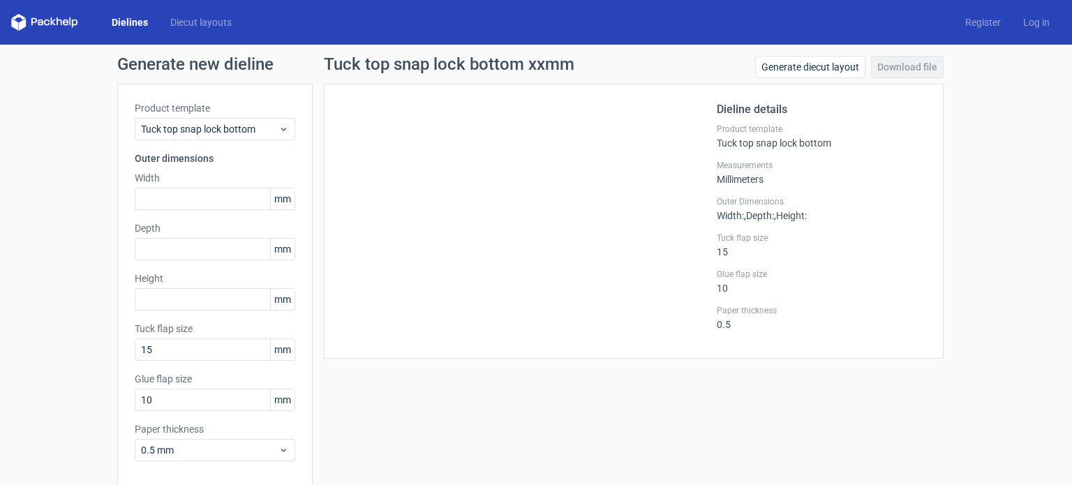
click at [131, 19] on link "Dielines" at bounding box center [129, 22] width 59 height 14
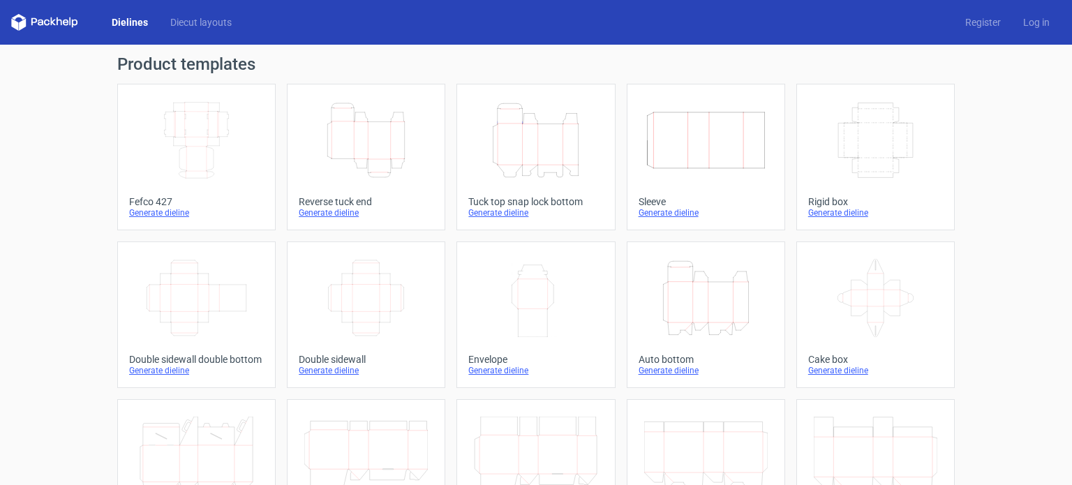
click at [150, 210] on div "Generate dieline" at bounding box center [196, 212] width 135 height 11
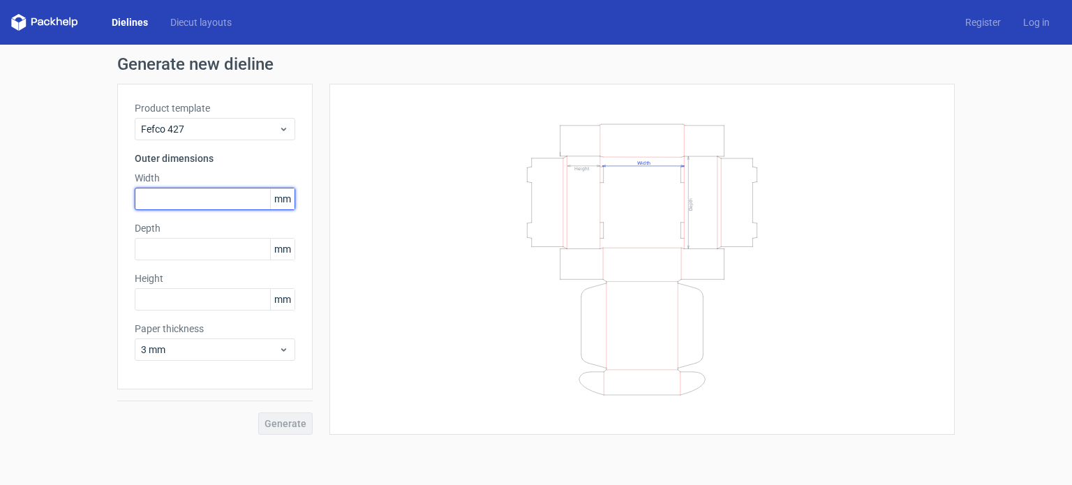
click at [174, 195] on input "text" at bounding box center [215, 199] width 160 height 22
click at [282, 195] on span "mm" at bounding box center [282, 198] width 24 height 21
click at [241, 193] on input "text" at bounding box center [215, 199] width 160 height 22
type input "127"
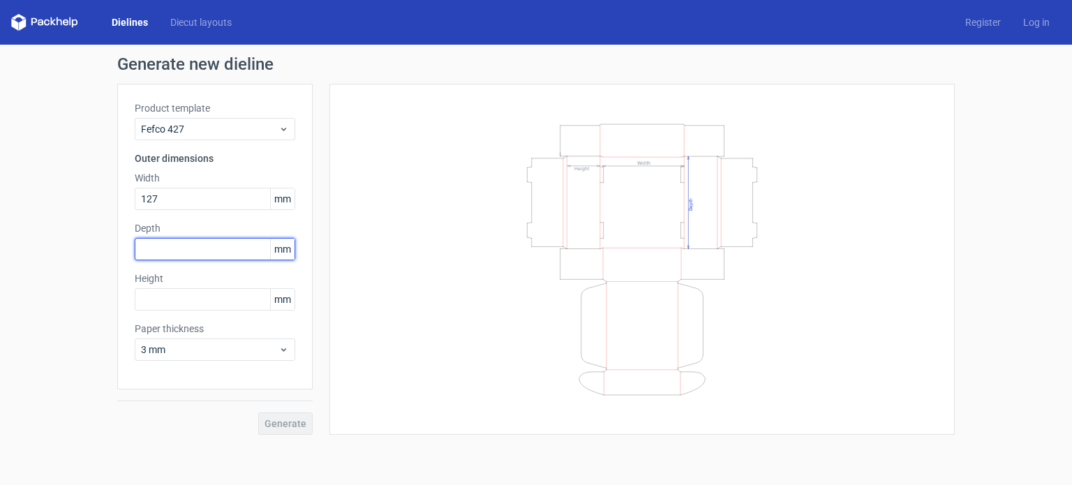
click at [186, 250] on input "text" at bounding box center [215, 249] width 160 height 22
type input "127"
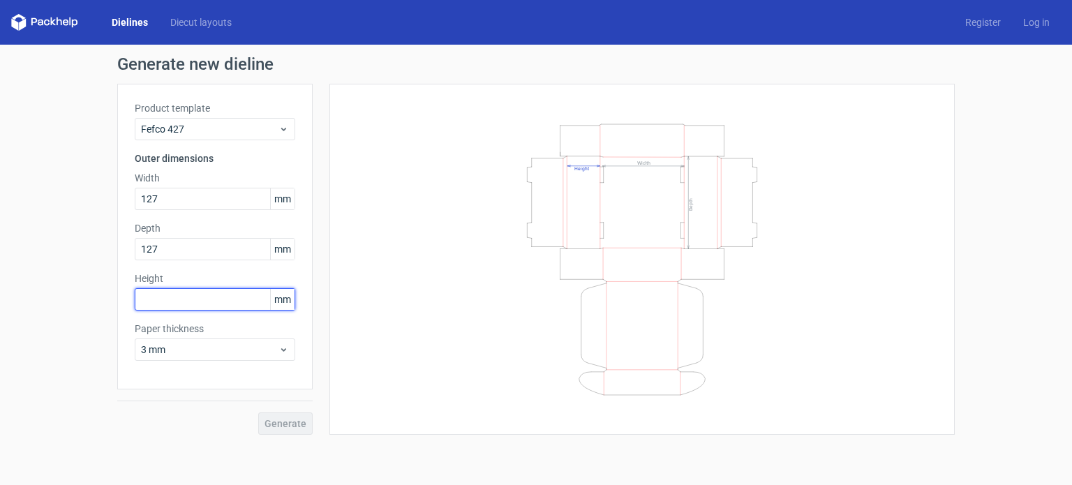
click at [159, 299] on input "text" at bounding box center [215, 299] width 160 height 22
type input "50"
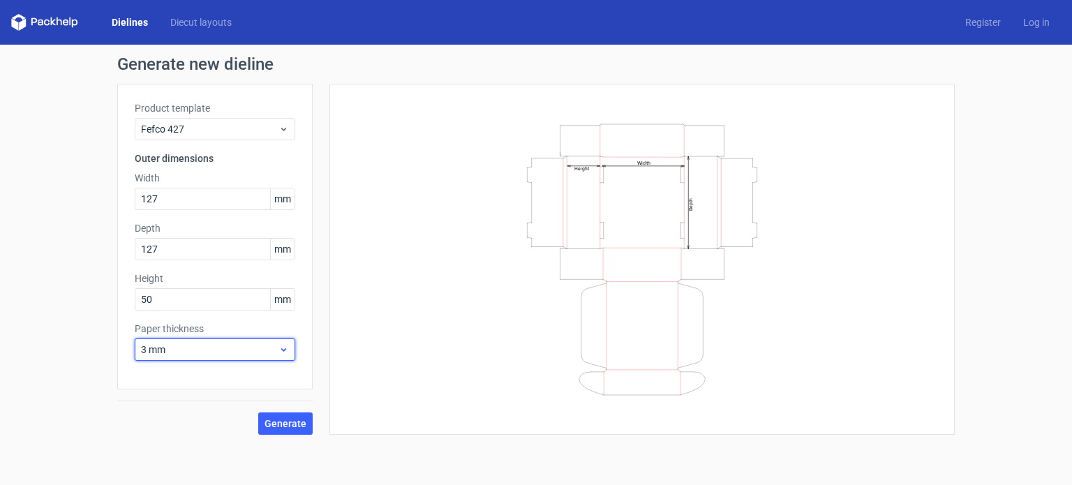
click at [276, 354] on span "3 mm" at bounding box center [209, 350] width 137 height 14
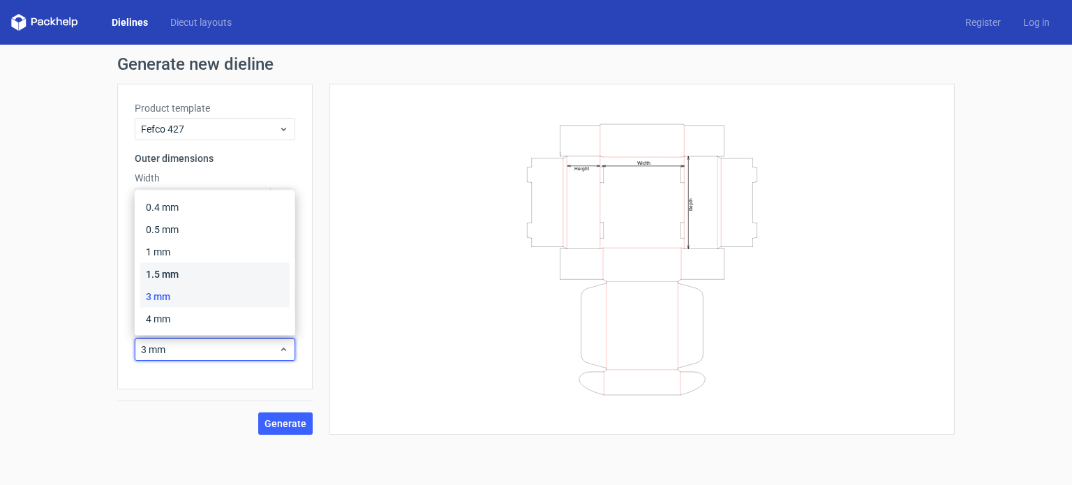
click at [191, 271] on div "1.5 mm" at bounding box center [214, 274] width 149 height 22
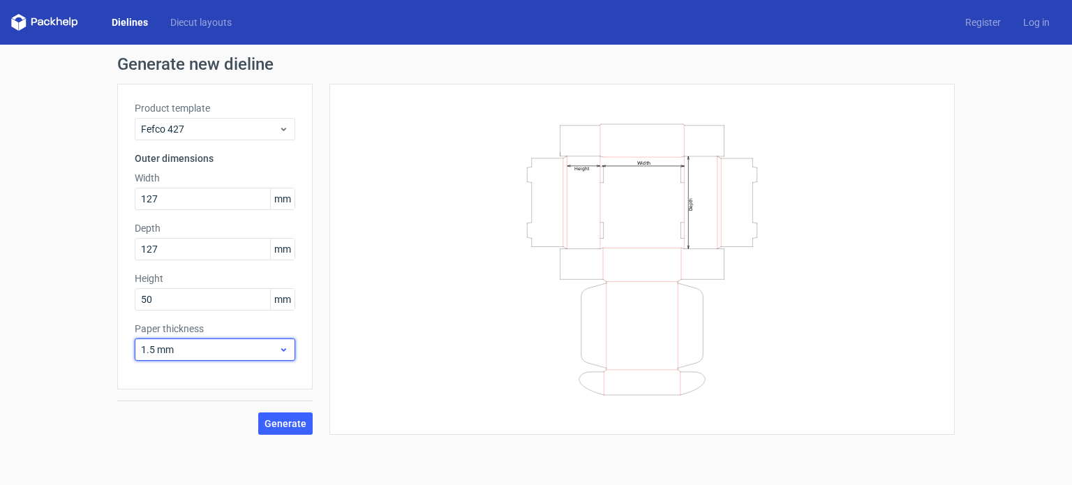
click at [285, 345] on icon at bounding box center [283, 349] width 10 height 11
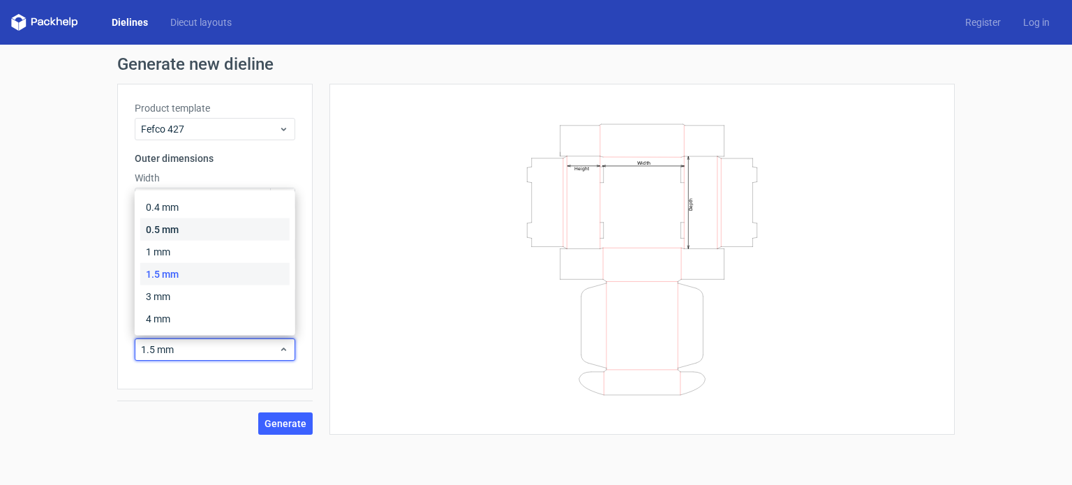
click at [227, 231] on div "0.5 mm" at bounding box center [214, 229] width 149 height 22
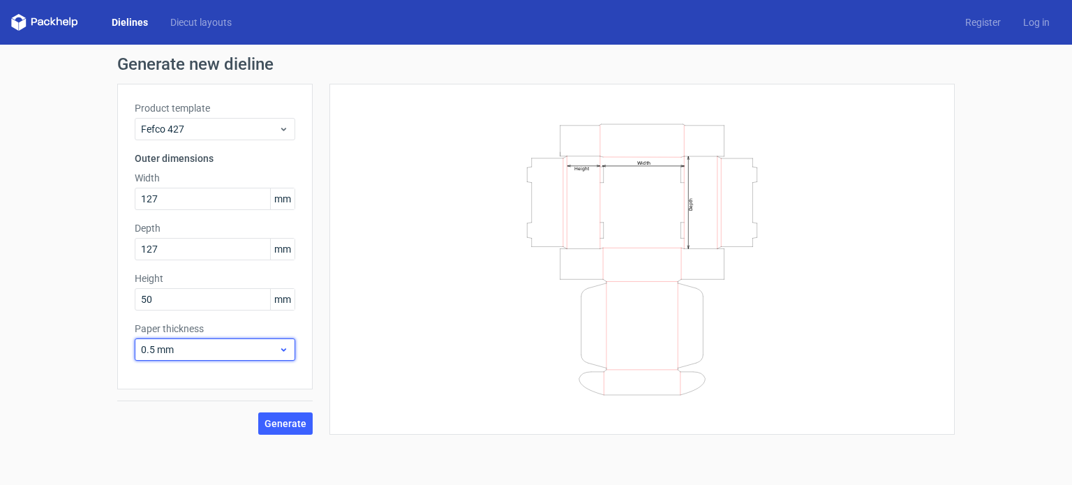
click at [231, 356] on div "0.5 mm" at bounding box center [215, 349] width 160 height 22
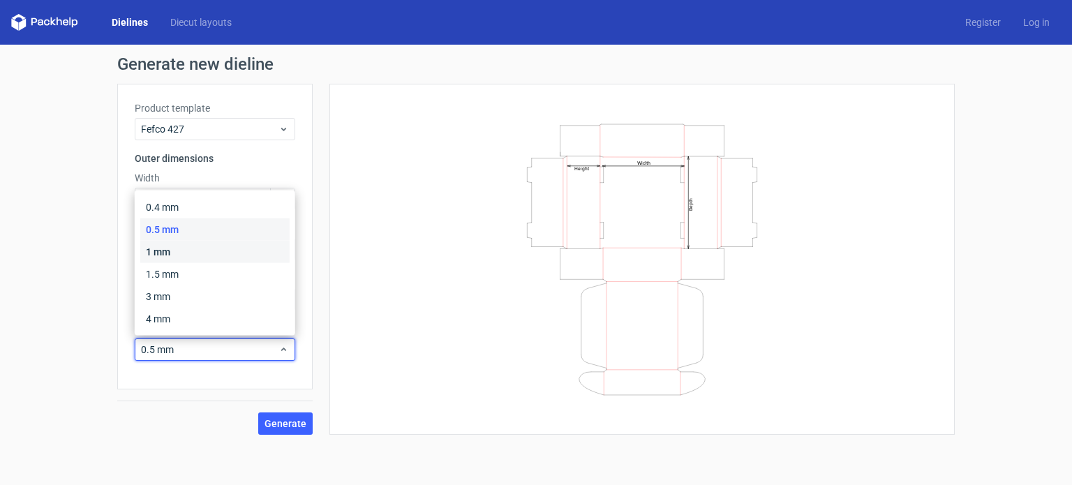
click at [210, 245] on div "1 mm" at bounding box center [214, 252] width 149 height 22
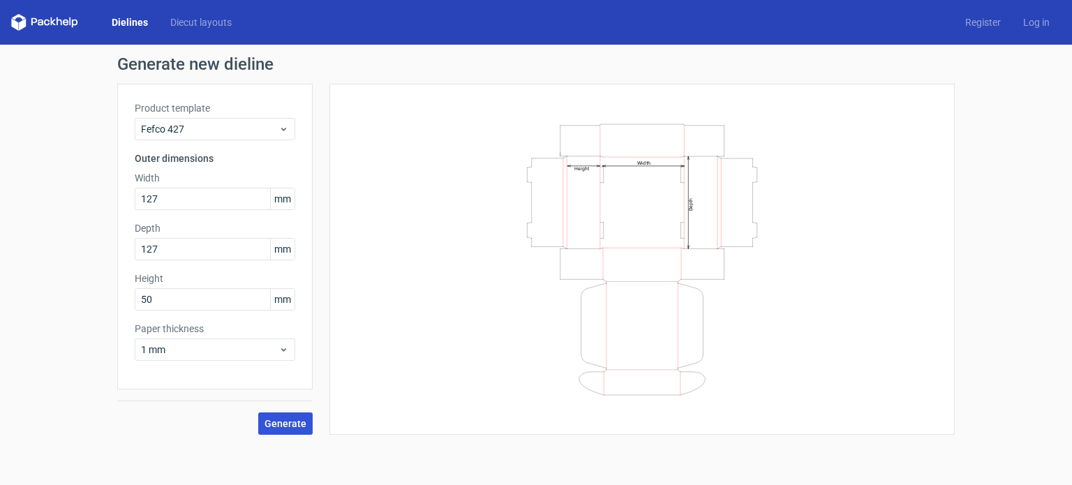
click at [271, 414] on button "Generate" at bounding box center [285, 423] width 54 height 22
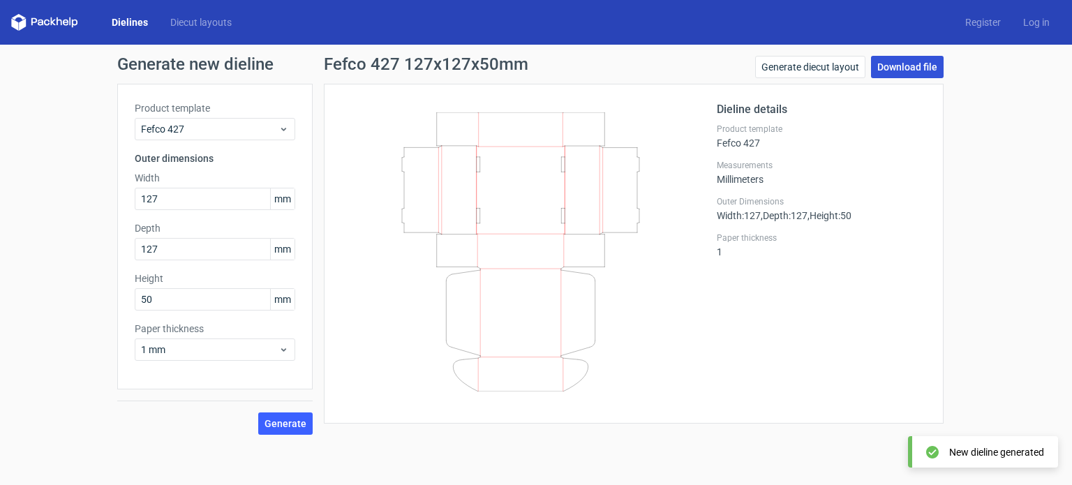
click at [915, 66] on link "Download file" at bounding box center [907, 67] width 73 height 22
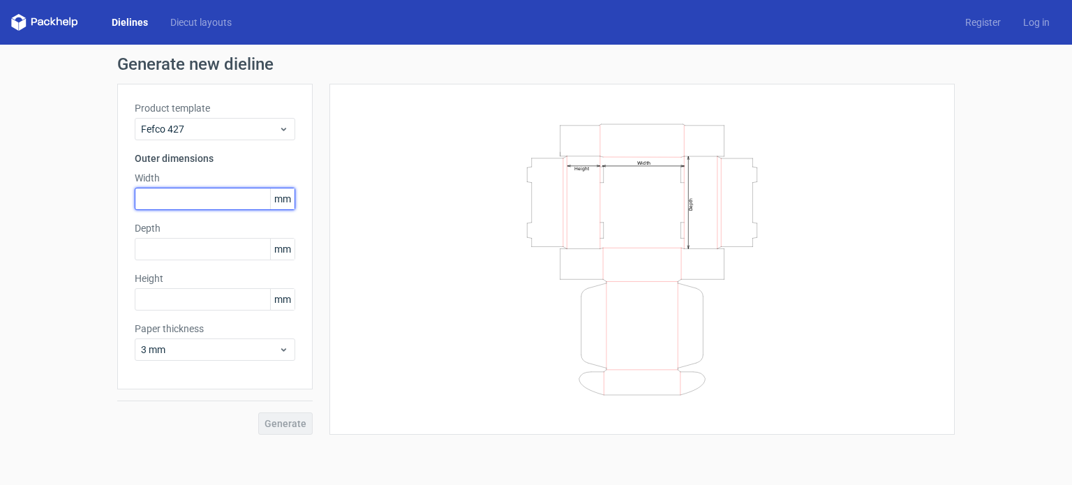
click at [204, 197] on input "text" at bounding box center [215, 199] width 160 height 22
type input "127"
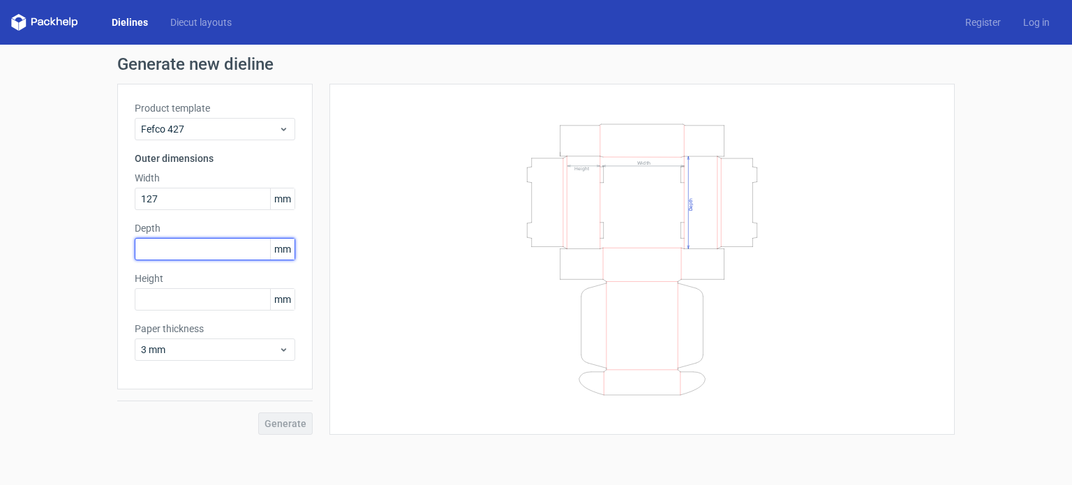
click at [209, 239] on input "text" at bounding box center [215, 249] width 160 height 22
type input "127"
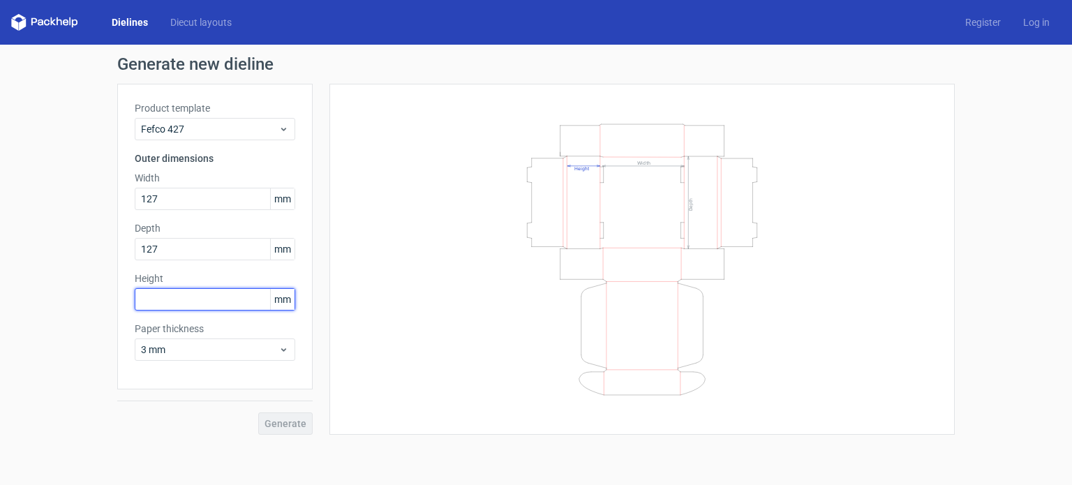
click at [197, 304] on input "text" at bounding box center [215, 299] width 160 height 22
type input "50"
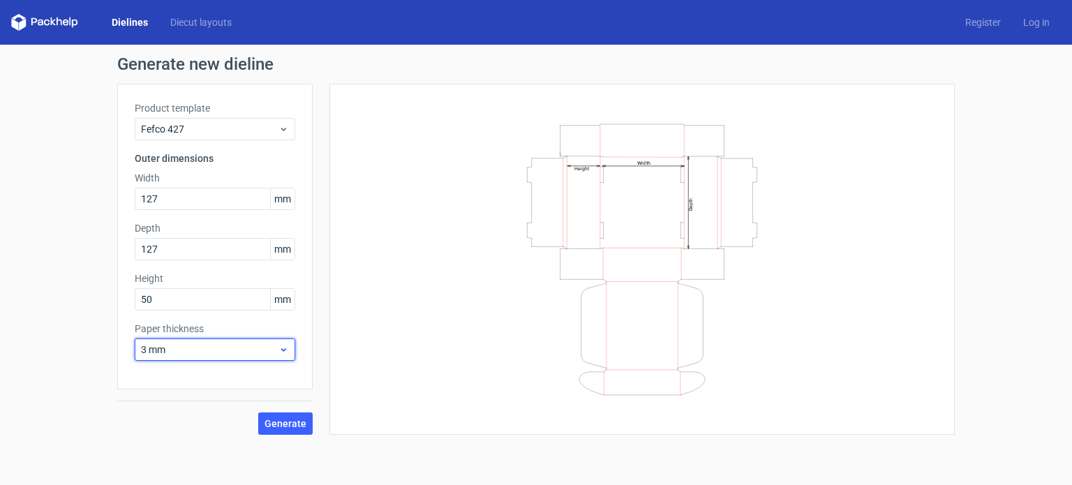
click at [226, 338] on div "3 mm" at bounding box center [215, 349] width 160 height 22
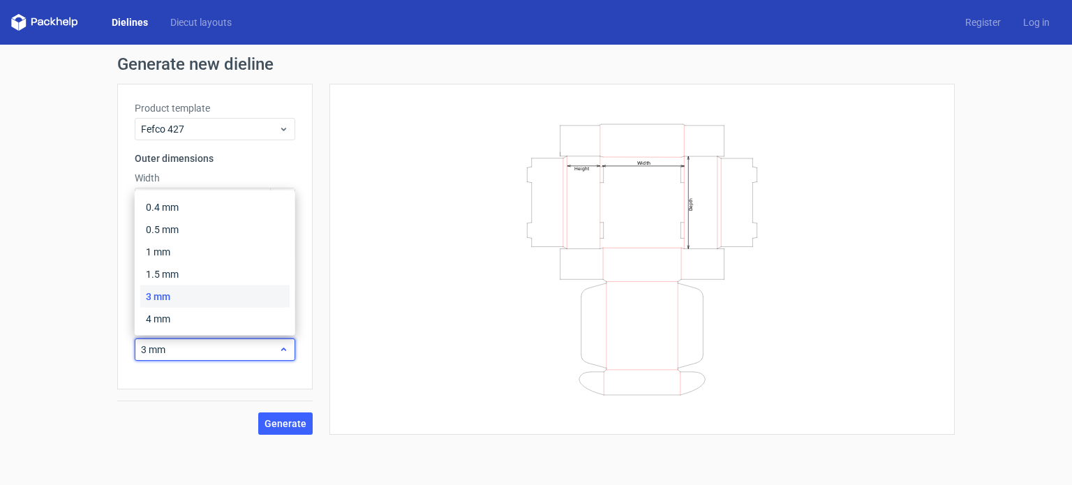
click at [210, 344] on span "3 mm" at bounding box center [209, 350] width 137 height 14
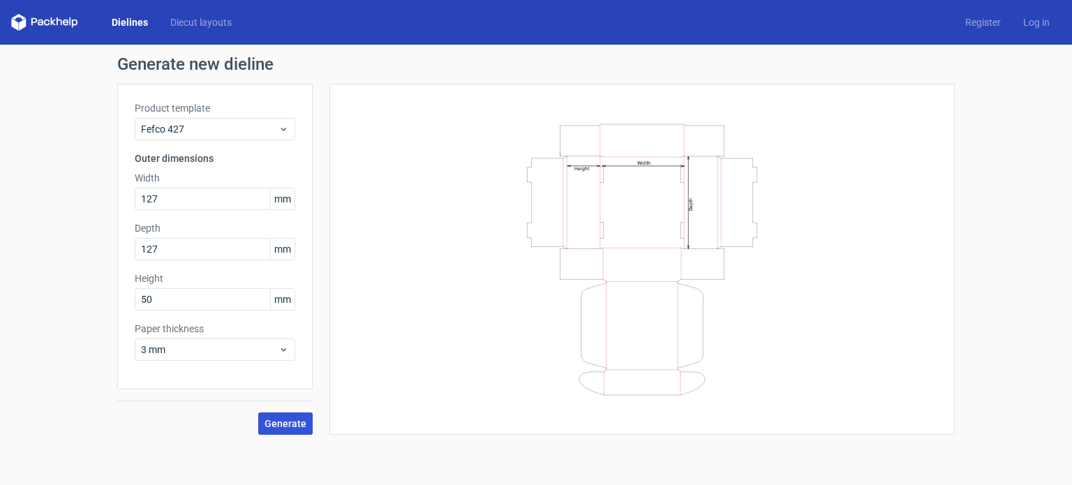
click at [282, 419] on span "Generate" at bounding box center [285, 424] width 42 height 10
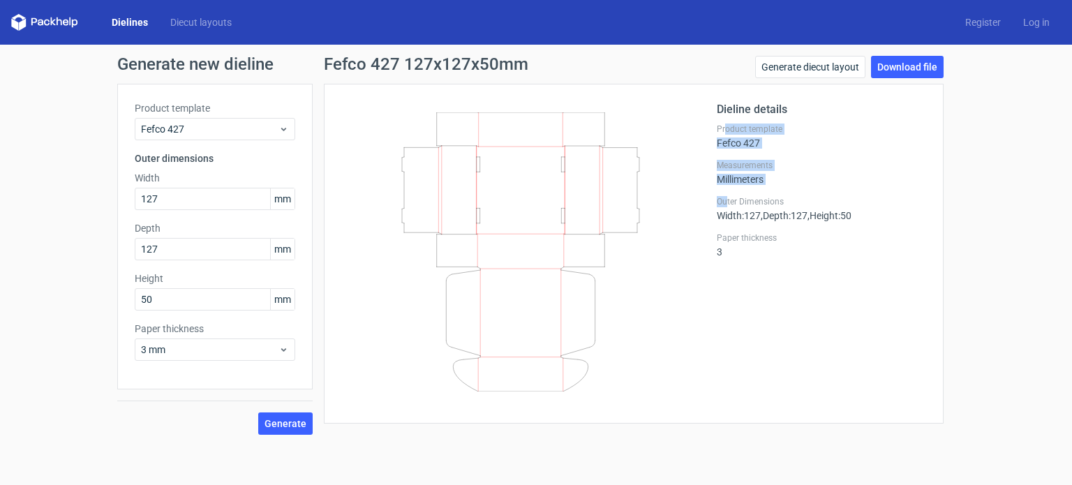
drag, startPoint x: 723, startPoint y: 128, endPoint x: 726, endPoint y: 206, distance: 78.2
click at [726, 206] on div "Dieline details Product template Fefco 427 Measurements Millimeters Outer Dimen…" at bounding box center [820, 253] width 209 height 305
click at [742, 223] on div "Dieline details Product template Fefco 427 Measurements Millimeters Outer Dimen…" at bounding box center [820, 253] width 209 height 305
click at [818, 68] on link "Generate diecut layout" at bounding box center [810, 67] width 110 height 22
click at [894, 62] on link "Download file" at bounding box center [907, 67] width 73 height 22
